Goal: Task Accomplishment & Management: Manage account settings

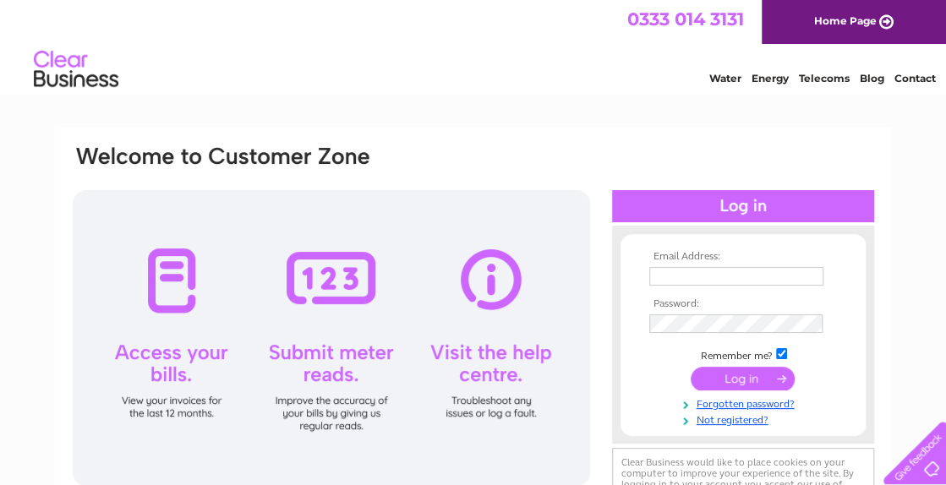
type input "treas@titwoodbowlingclub.co.uk"
click at [736, 371] on input "submit" at bounding box center [743, 379] width 104 height 24
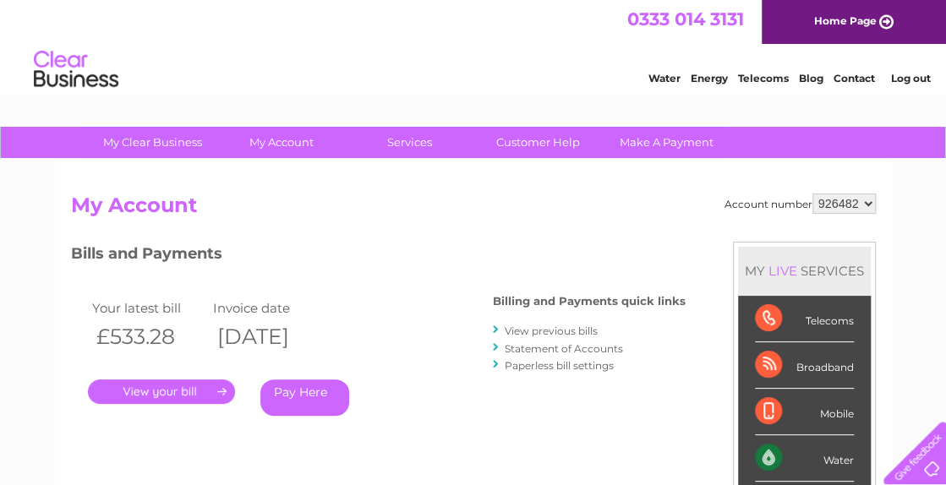
click at [189, 396] on link "." at bounding box center [161, 392] width 147 height 25
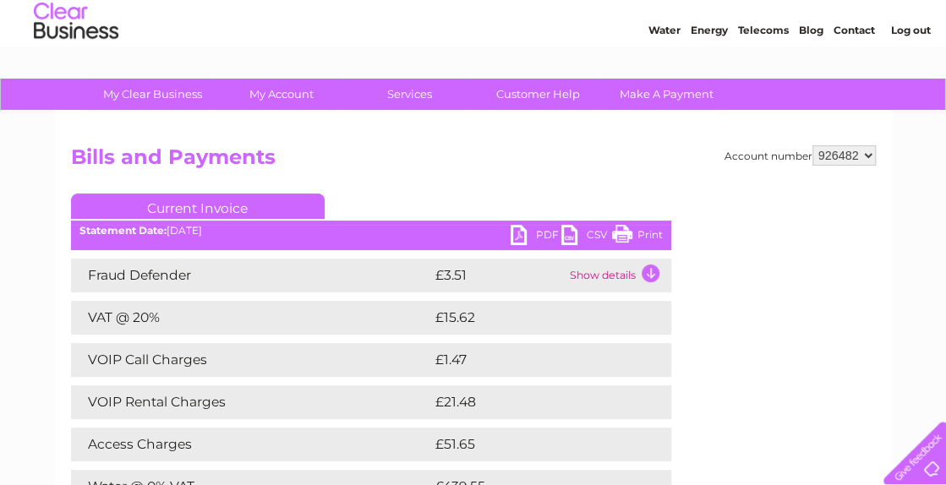
scroll to position [45, 0]
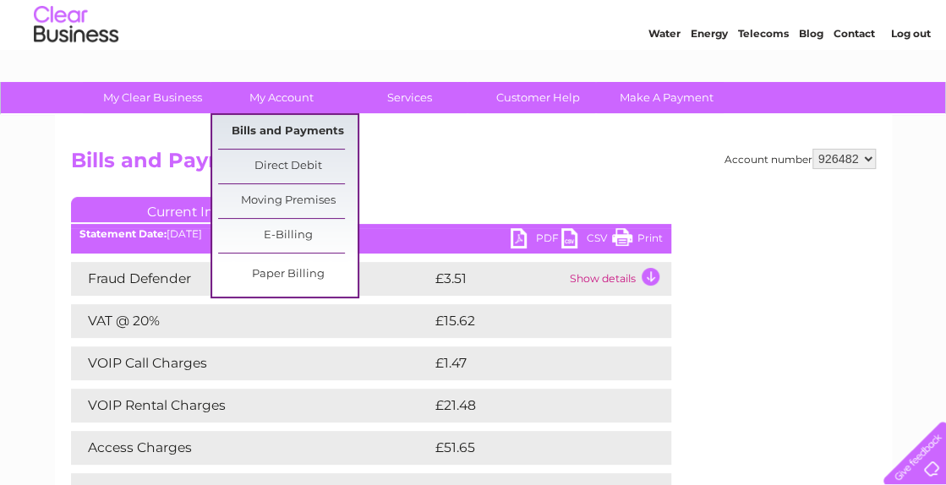
click at [305, 129] on link "Bills and Payments" at bounding box center [287, 132] width 139 height 34
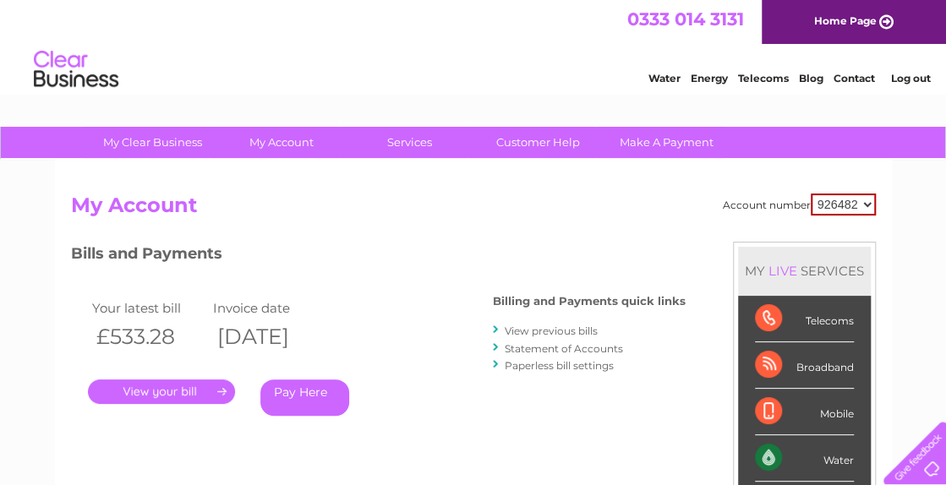
click at [190, 389] on link "." at bounding box center [161, 392] width 147 height 25
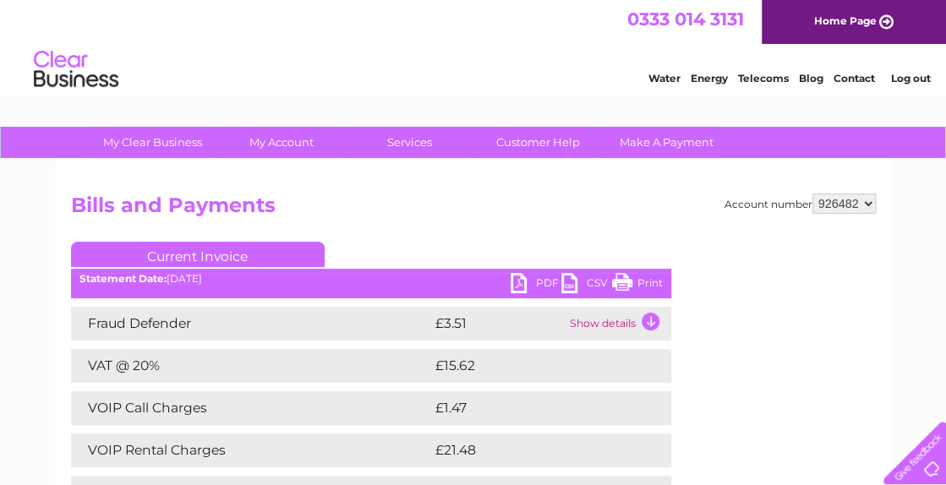
click at [633, 282] on link "Print" at bounding box center [637, 285] width 51 height 25
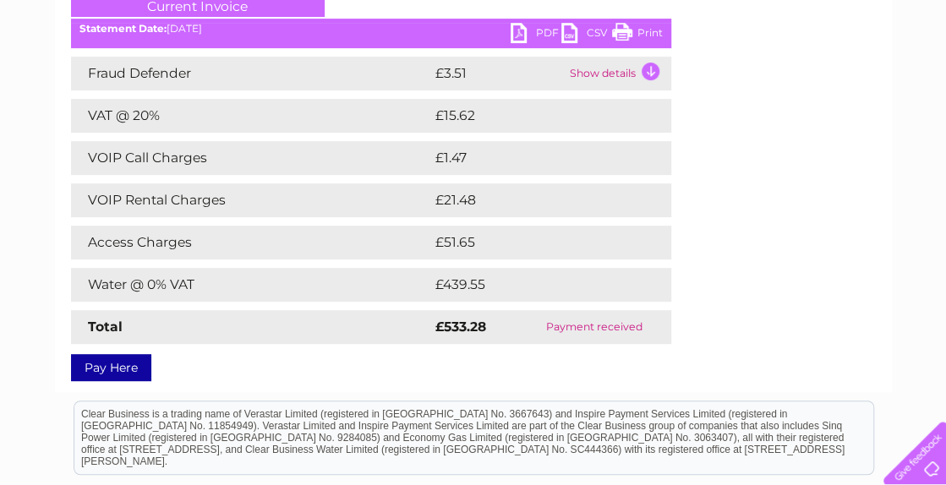
scroll to position [252, 0]
